Goal: Information Seeking & Learning: Learn about a topic

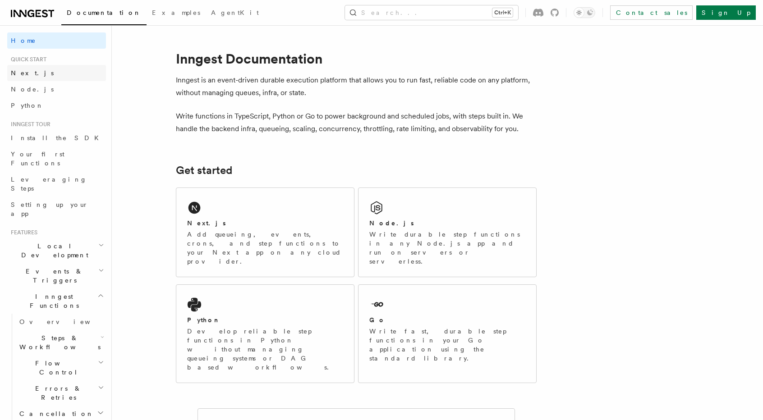
click at [43, 67] on link "Next.js" at bounding box center [56, 73] width 99 height 16
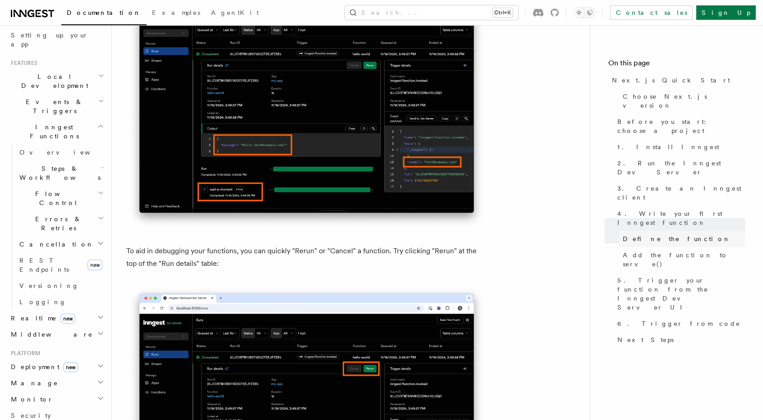
scroll to position [180, 0]
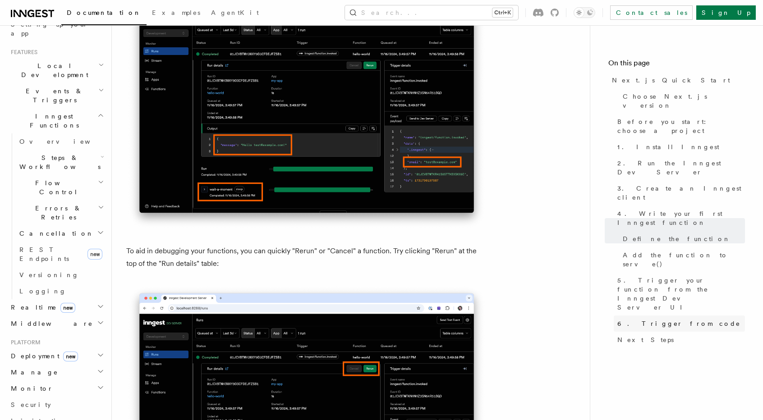
click at [676, 316] on link "6. Trigger from code" at bounding box center [678, 324] width 131 height 16
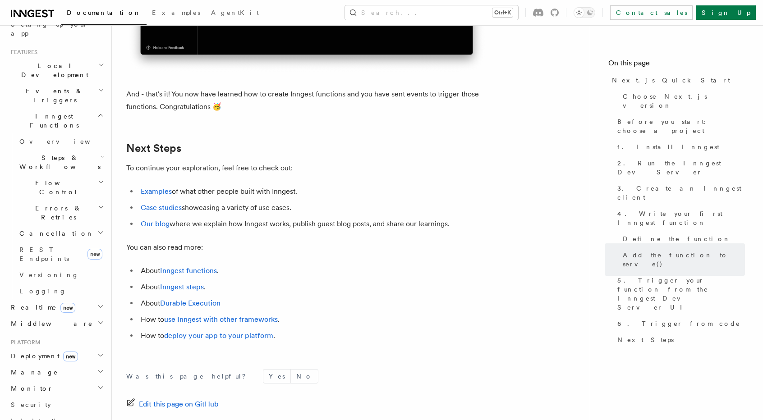
scroll to position [5547, 0]
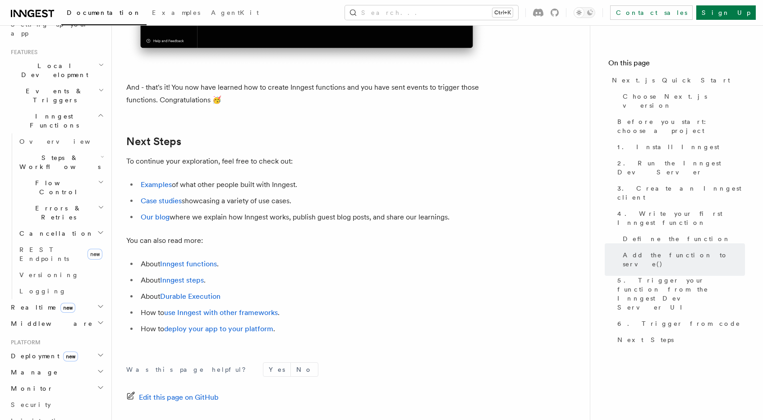
click at [97, 303] on icon "button" at bounding box center [100, 306] width 7 height 7
click at [52, 316] on link "Overview" at bounding box center [61, 324] width 90 height 16
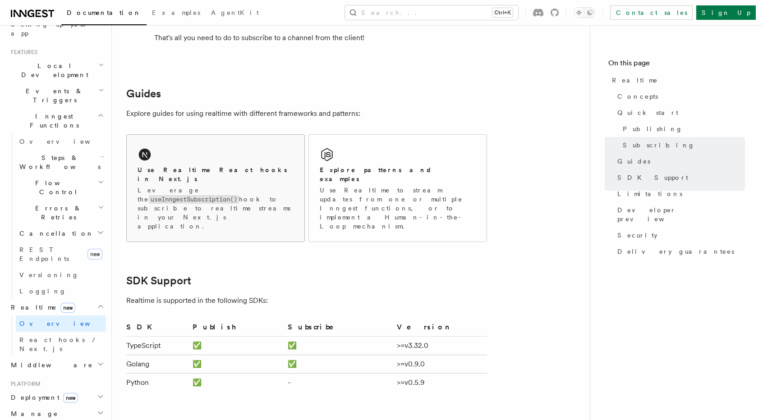
scroll to position [1893, 0]
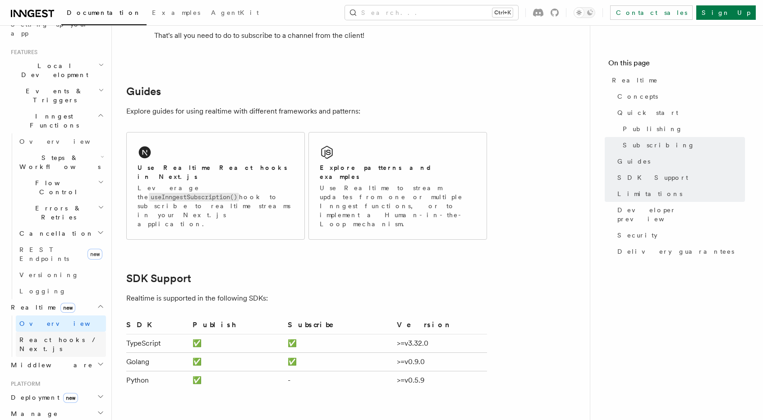
click at [47, 336] on span "React hooks / Next.js" at bounding box center [59, 344] width 80 height 16
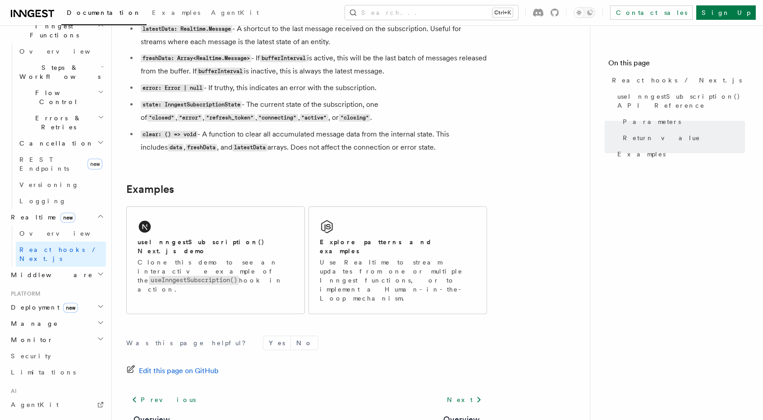
scroll to position [352, 0]
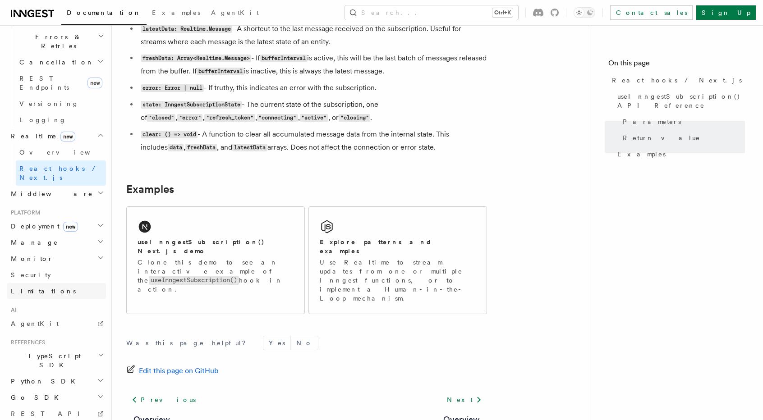
click at [46, 283] on link "Limitations" at bounding box center [56, 291] width 99 height 16
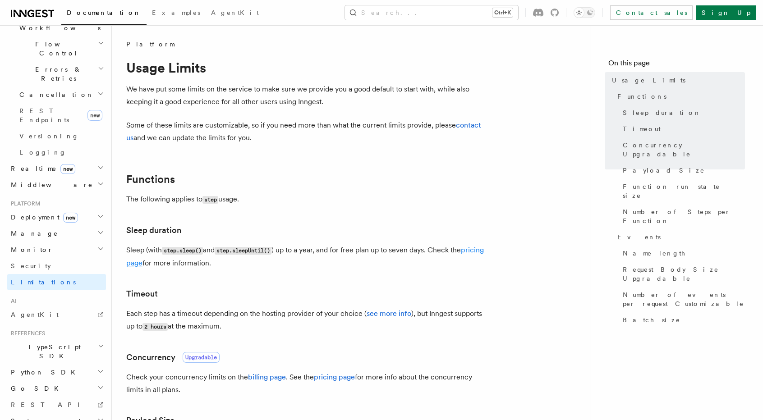
scroll to position [45, 0]
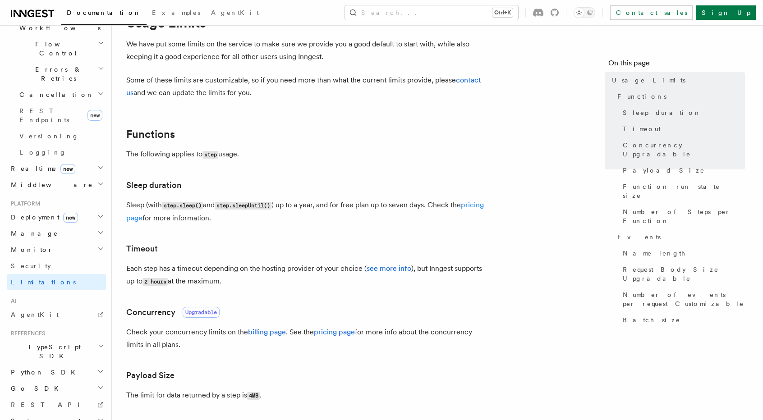
click at [153, 220] on link "pricing page" at bounding box center [304, 212] width 357 height 22
